Goal: Check status

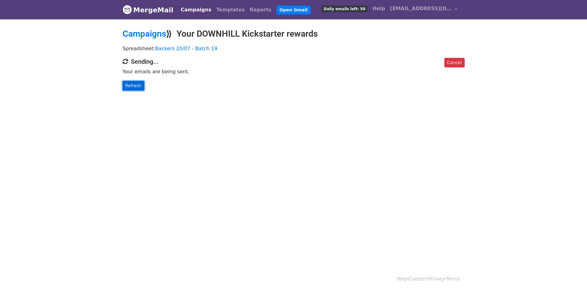
click at [130, 86] on link "Refresh" at bounding box center [134, 86] width 22 height 10
click at [137, 84] on link "Refresh" at bounding box center [134, 86] width 22 height 10
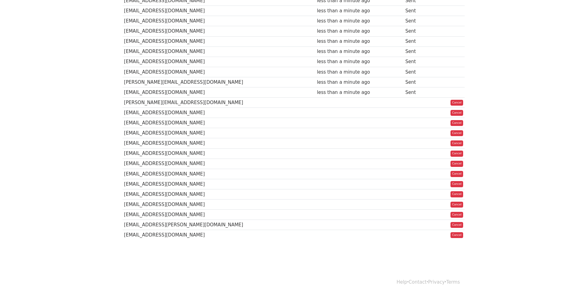
scroll to position [379, 0]
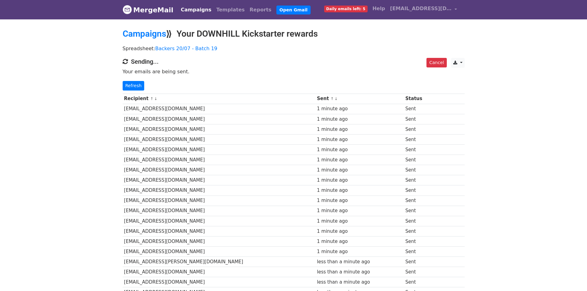
scroll to position [378, 0]
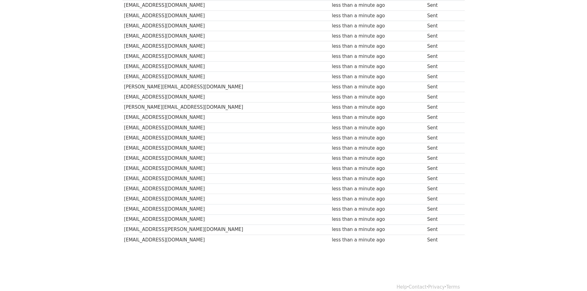
scroll to position [376, 0]
